Goal: Information Seeking & Learning: Learn about a topic

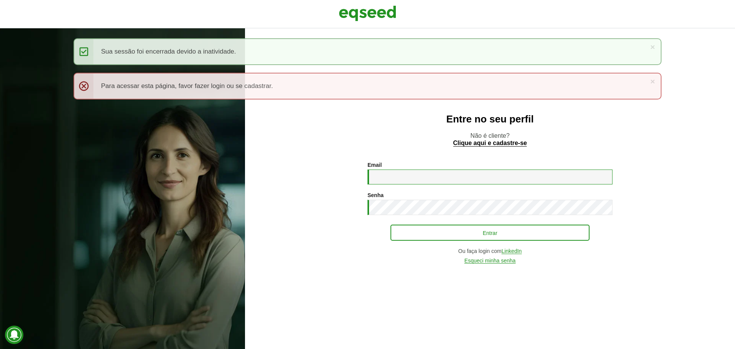
type input "**********"
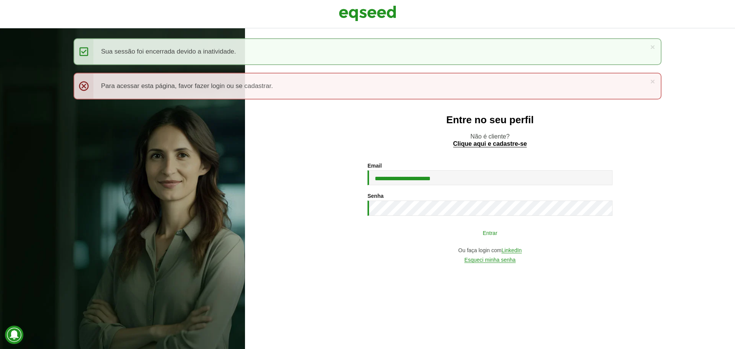
click at [468, 235] on button "Entrar" at bounding box center [489, 232] width 199 height 15
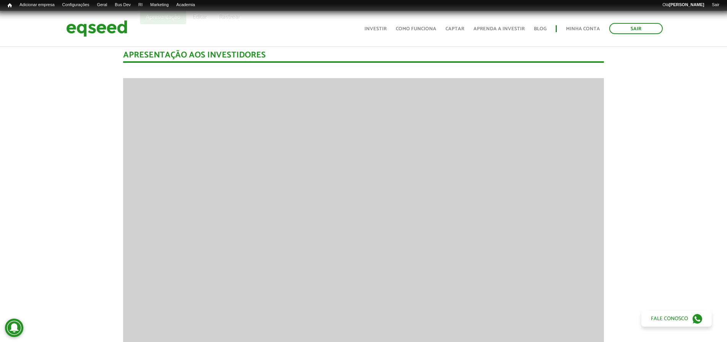
scroll to position [383, 0]
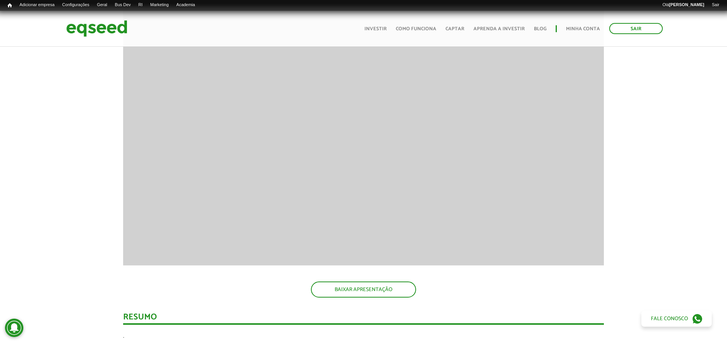
click at [24, 165] on div "Apresentação aos investidores BAIXAR APRESENTAÇÃO Resumo . INFORMAÇÕES ESSENCIA…" at bounding box center [363, 339] width 739 height 768
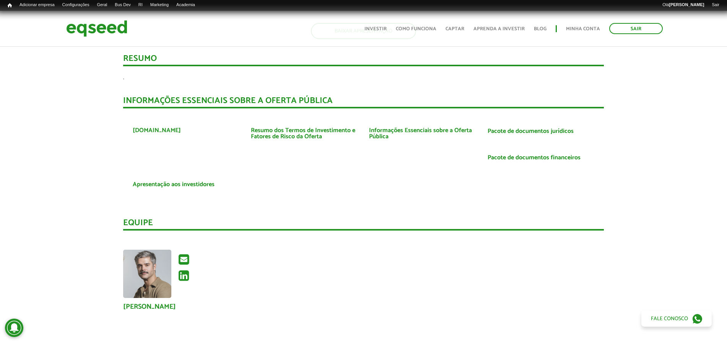
scroll to position [622, 0]
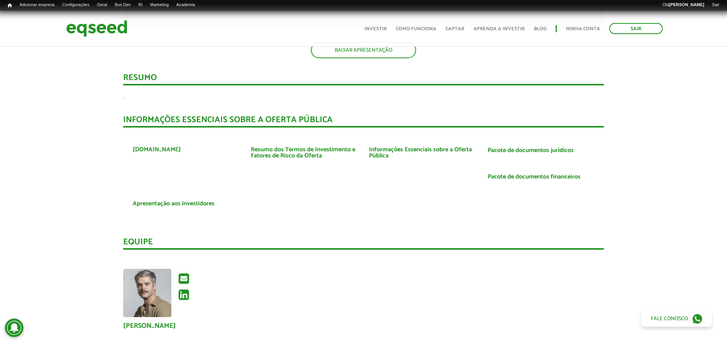
click at [91, 160] on div "Apresentação aos investidores BAIXAR APRESENTAÇÃO Resumo . INFORMAÇÕES ESSENCIA…" at bounding box center [363, 100] width 739 height 768
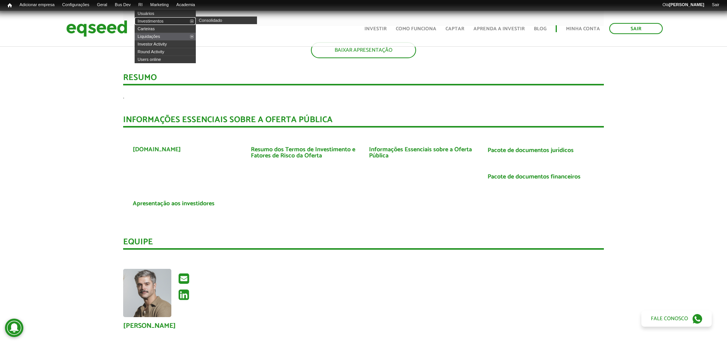
click at [159, 22] on link "Investimentos" at bounding box center [165, 21] width 61 height 8
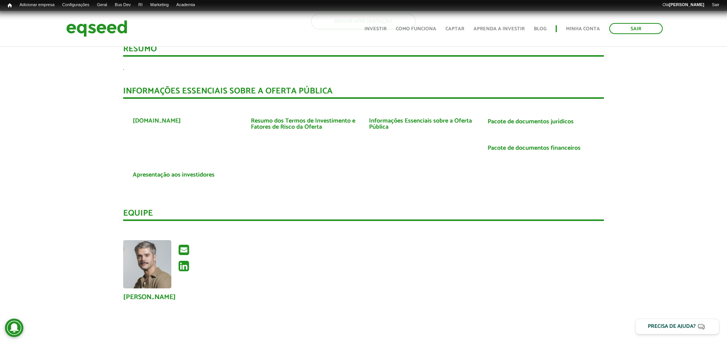
scroll to position [622, 0]
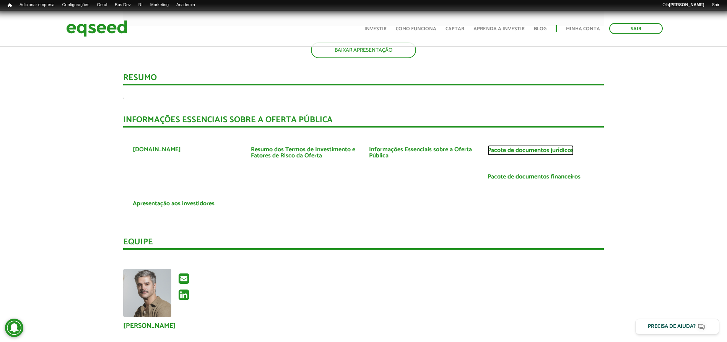
click at [507, 153] on link "Pacote de documentos jurídicos" at bounding box center [531, 150] width 86 height 6
click at [392, 153] on link "Informações Essenciais sobre a Oferta Pública" at bounding box center [422, 153] width 107 height 12
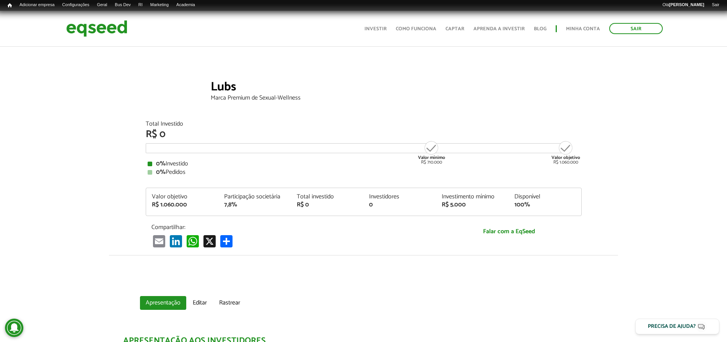
scroll to position [0, 0]
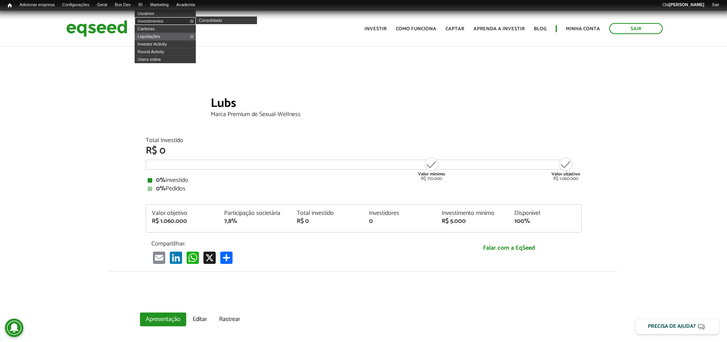
click at [165, 20] on link "Investimentos" at bounding box center [165, 21] width 61 height 8
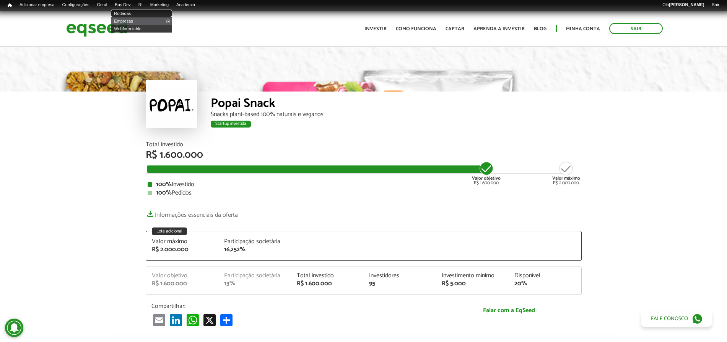
click at [135, 13] on link "Rodadas" at bounding box center [141, 14] width 61 height 8
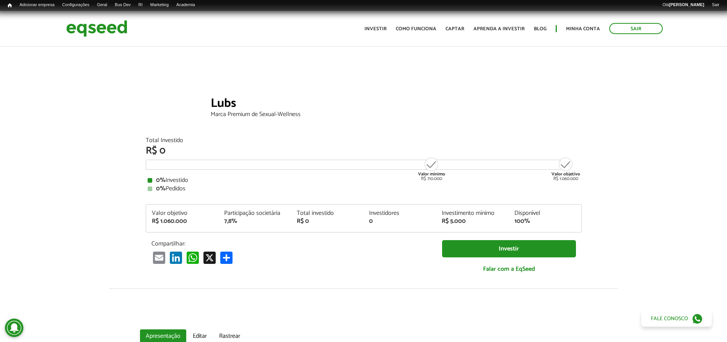
click at [62, 196] on article "Lubs Marca Premium de Sexual-Wellness Total Investido R$ 0 Valor mínimo R$ 710.…" at bounding box center [363, 175] width 727 height 258
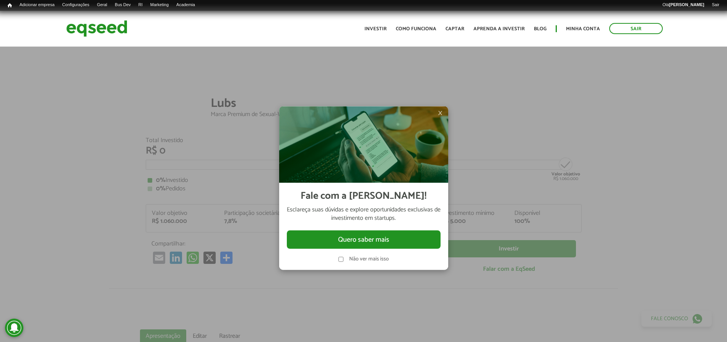
click at [440, 112] on span "×" at bounding box center [440, 112] width 5 height 9
